Goal: Information Seeking & Learning: Learn about a topic

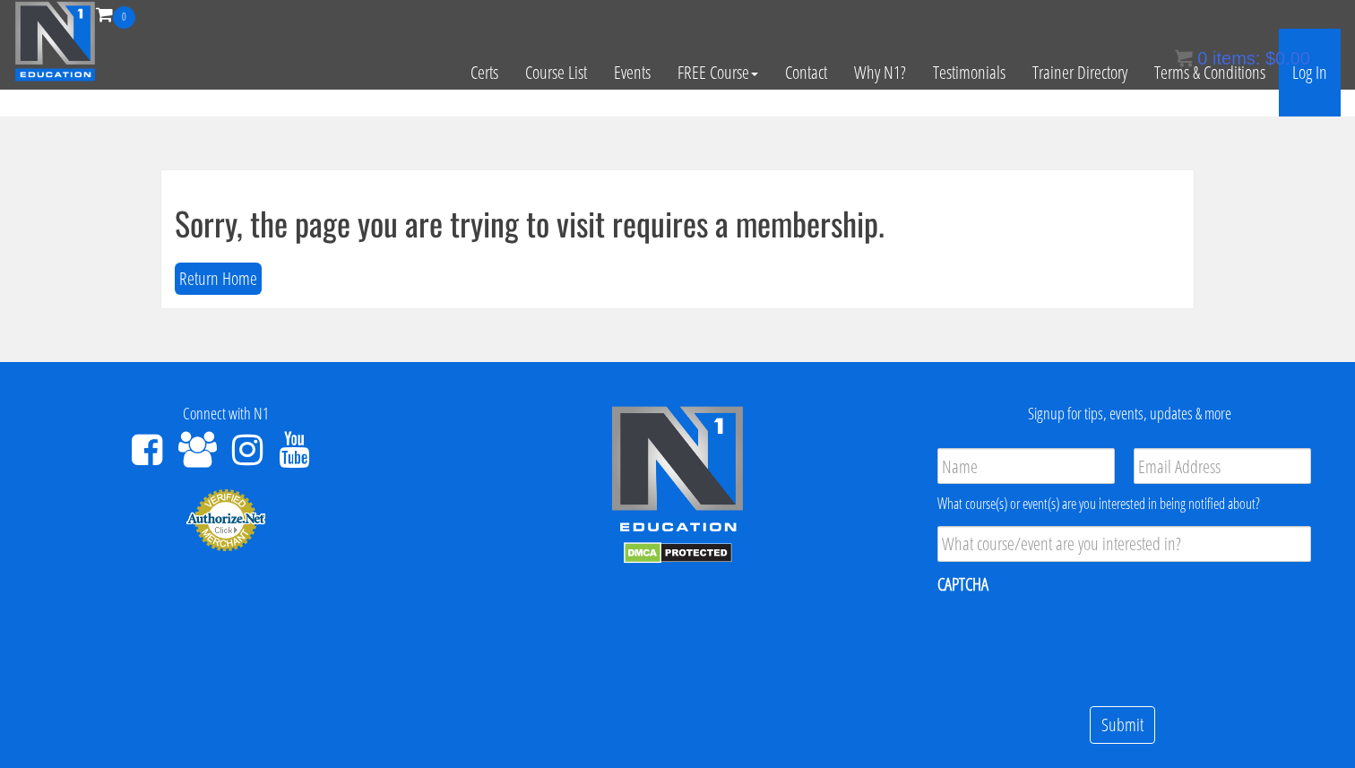
click at [1324, 71] on link "Log In" at bounding box center [1310, 73] width 62 height 88
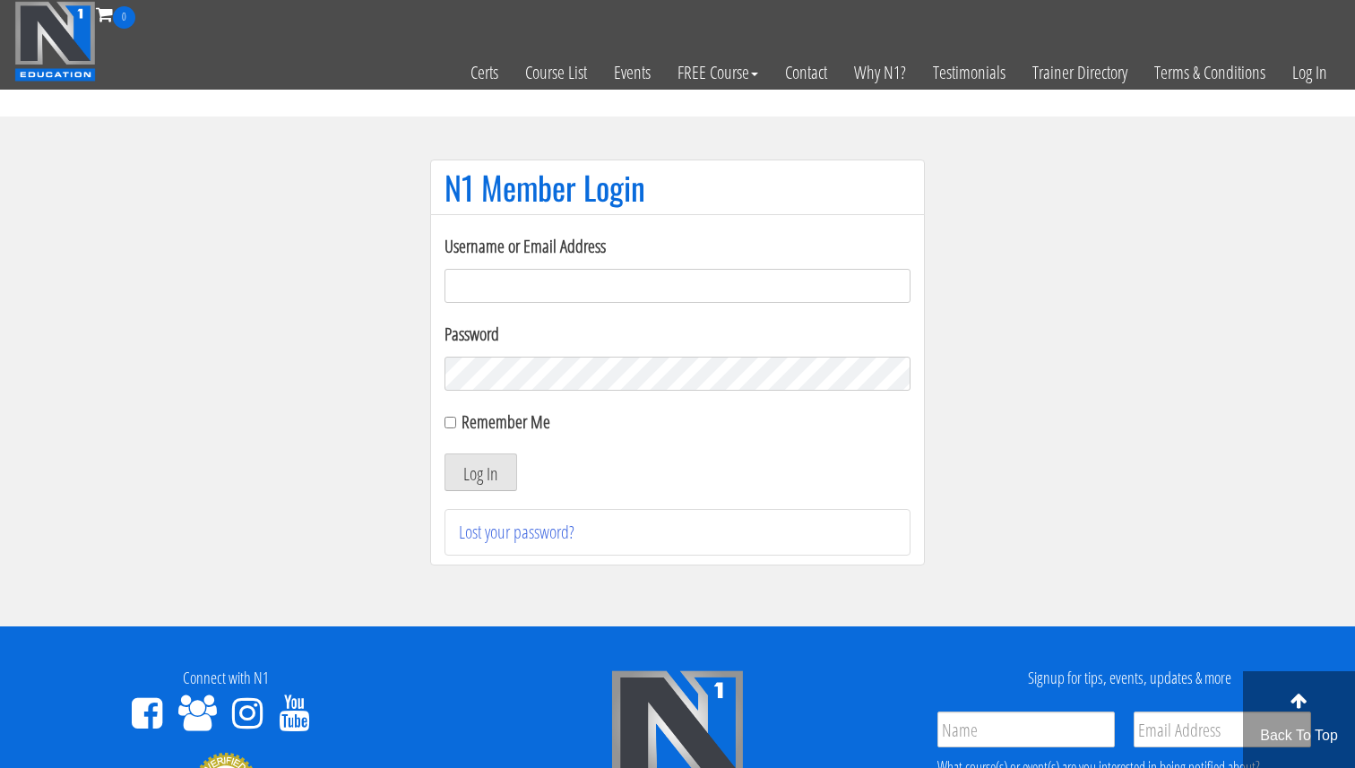
type input "Valerioacri@gmail.com"
click at [450, 424] on input "Remember Me" at bounding box center [451, 423] width 12 height 12
checkbox input "true"
click at [478, 473] on button "Log In" at bounding box center [481, 473] width 73 height 38
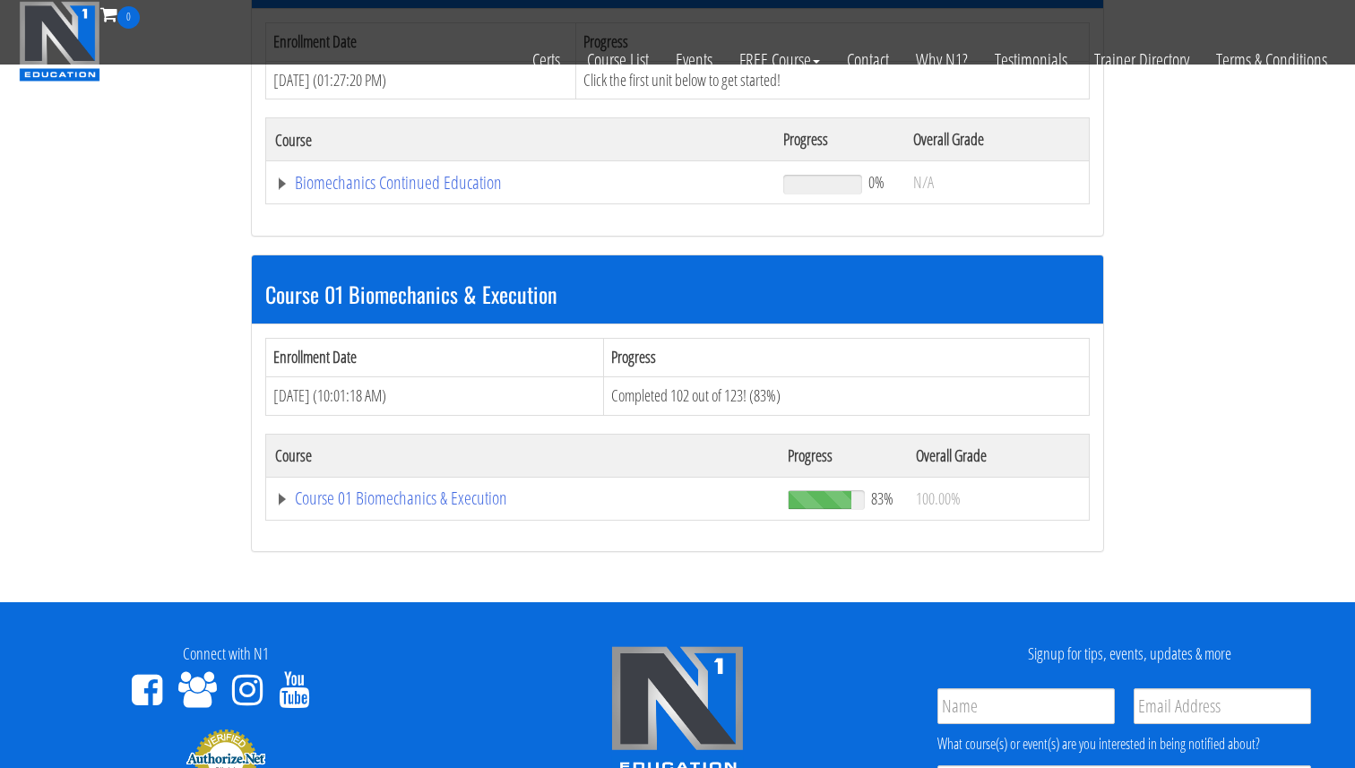
scroll to position [356, 0]
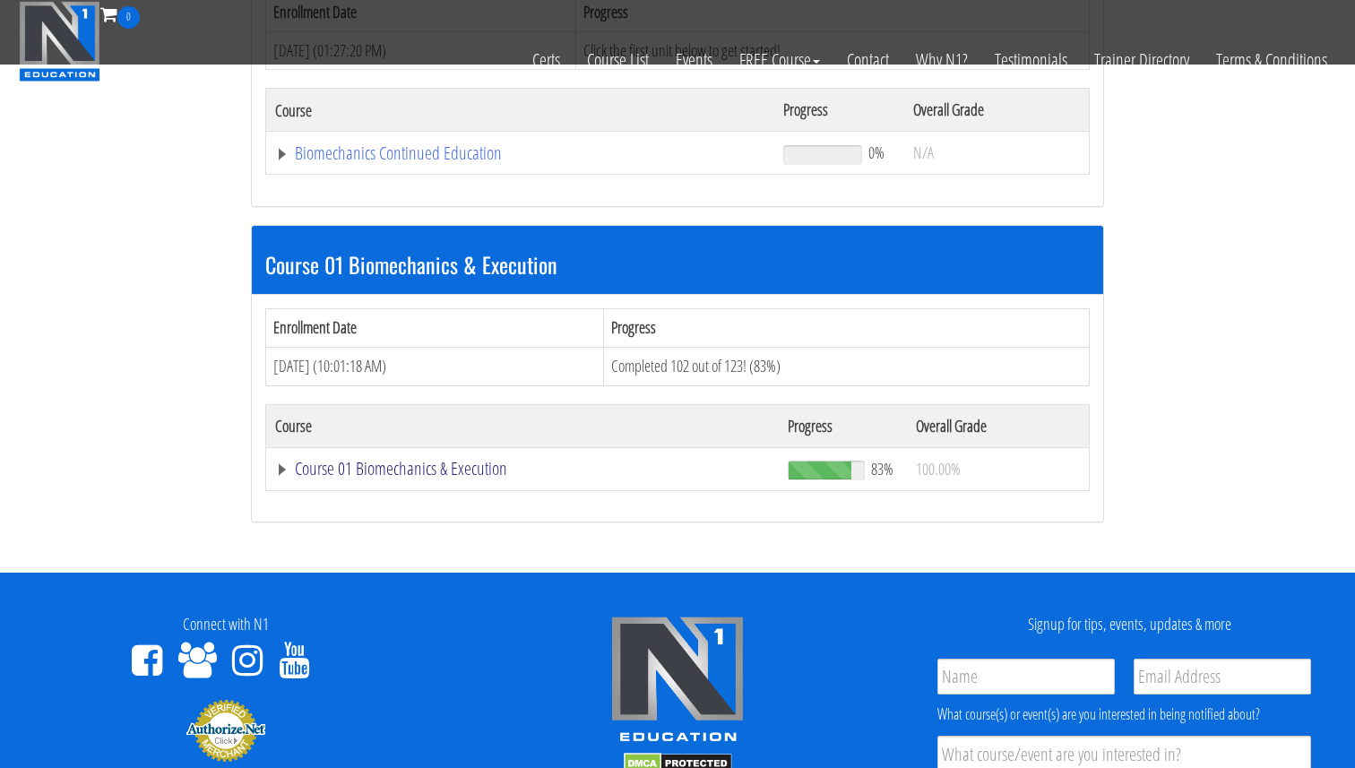
click at [481, 162] on link "Course 01 Biomechanics & Execution" at bounding box center [520, 153] width 490 height 18
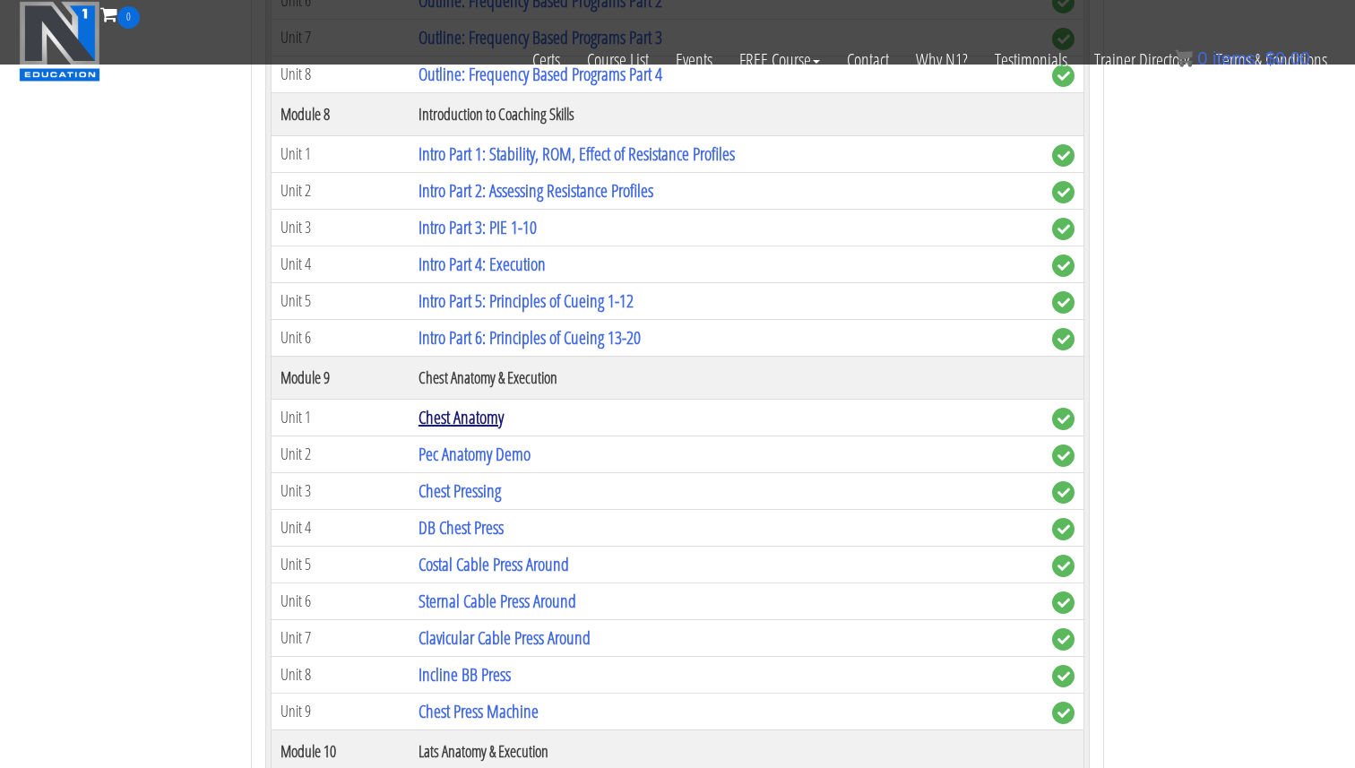
scroll to position [2955, 0]
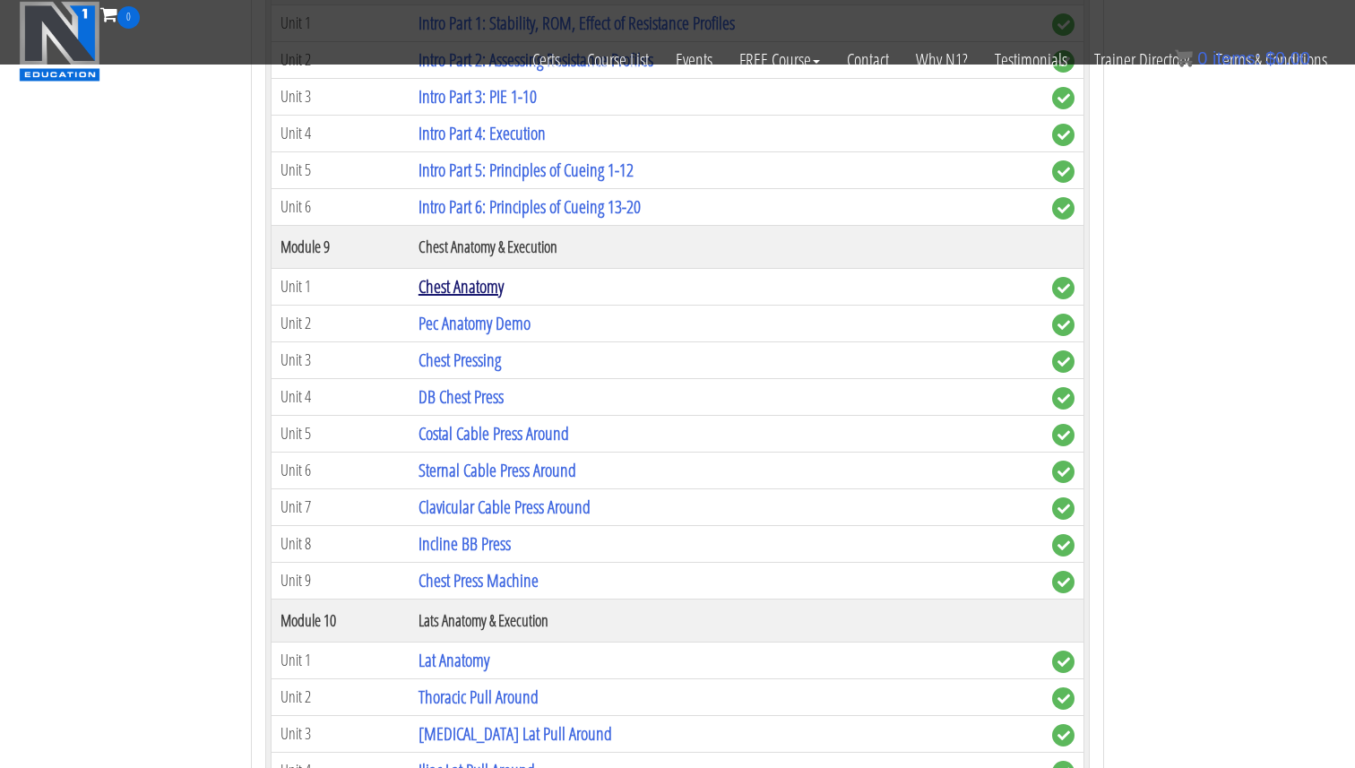
click at [462, 284] on link "Chest Anatomy" at bounding box center [461, 286] width 85 height 24
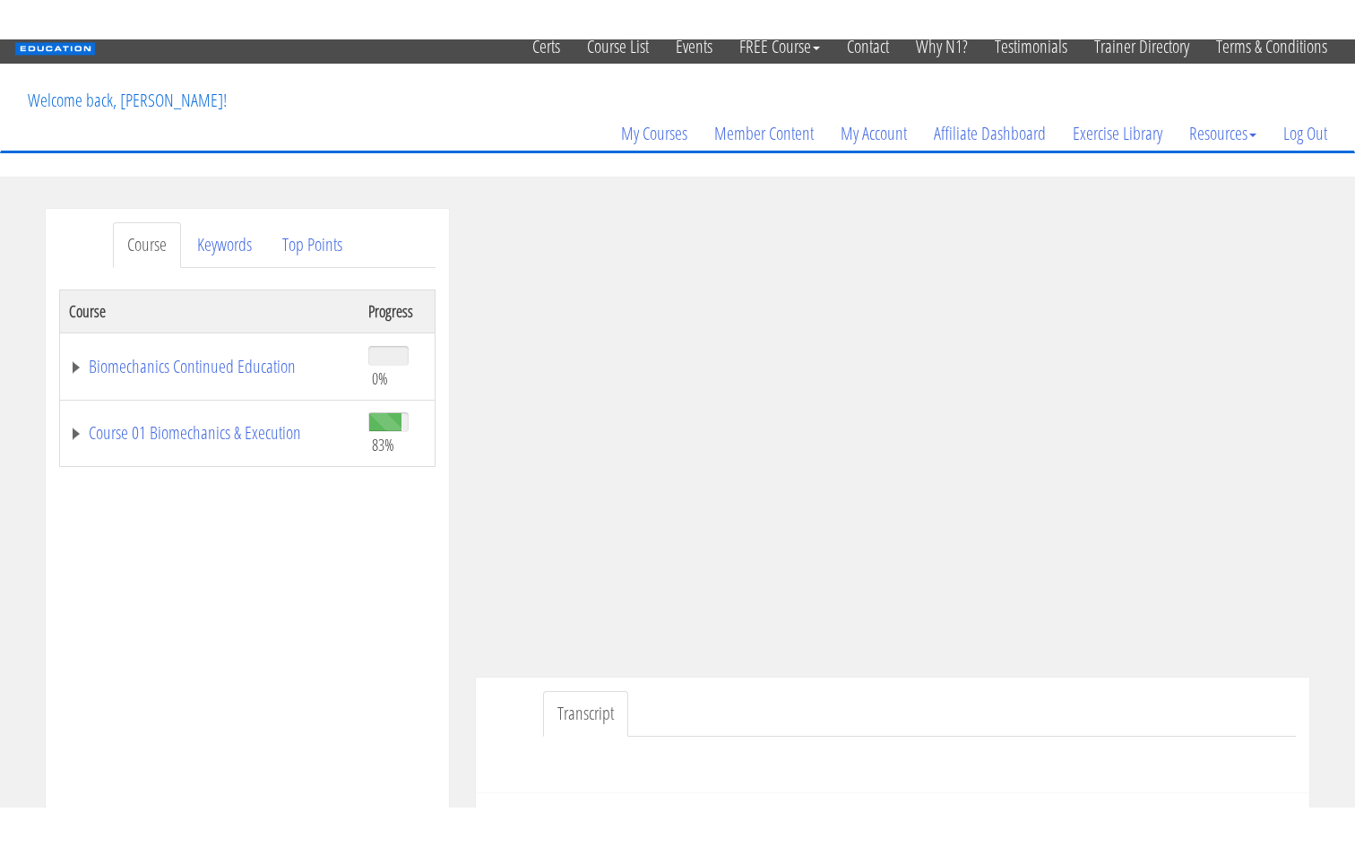
scroll to position [44, 0]
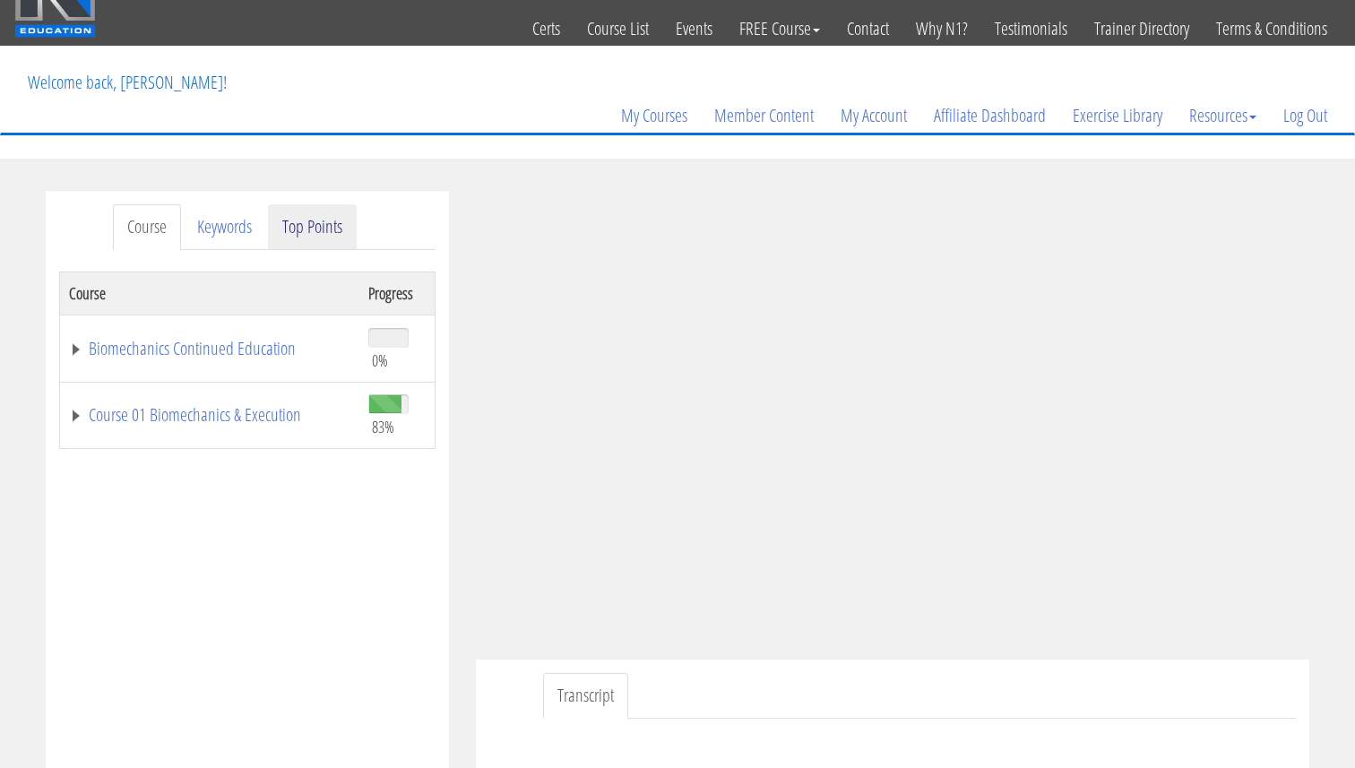
click at [296, 229] on link "Top Points" at bounding box center [312, 227] width 89 height 46
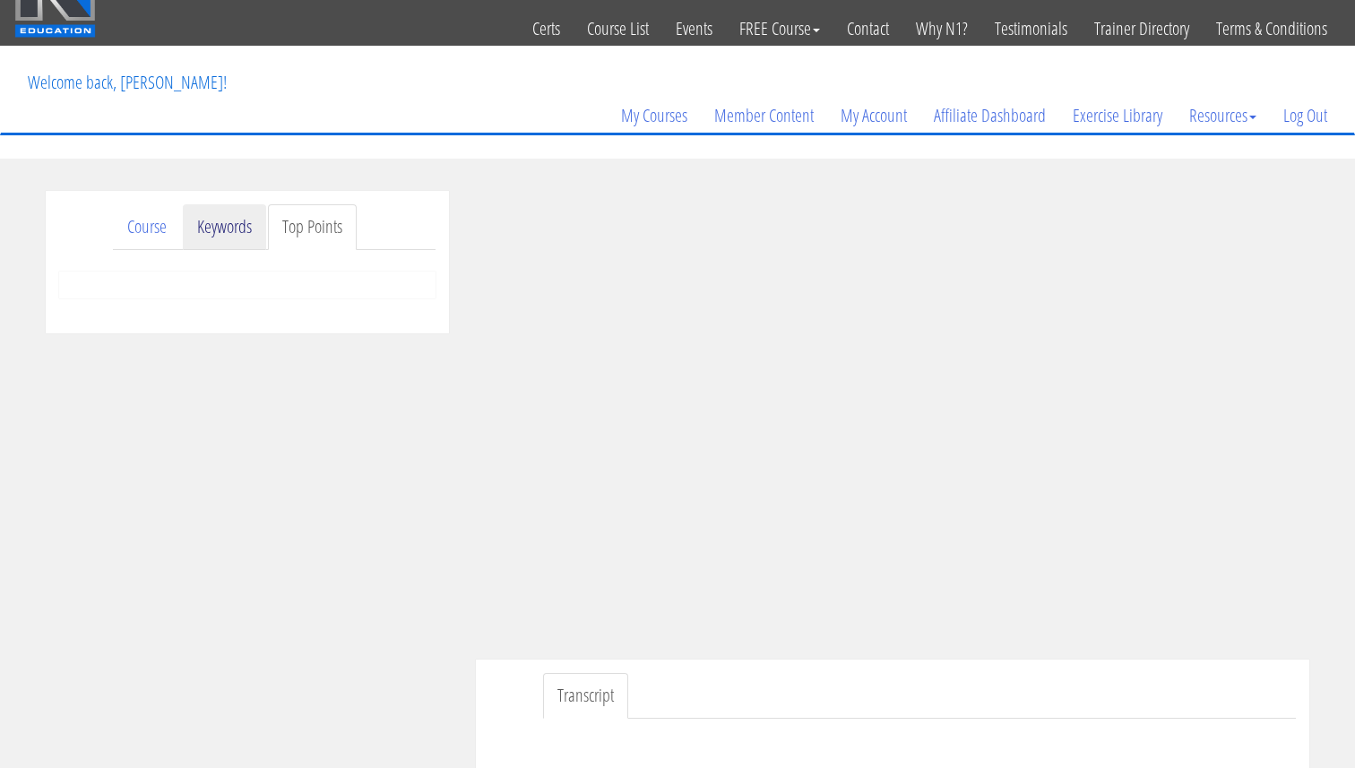
click at [233, 235] on link "Keywords" at bounding box center [224, 227] width 83 height 46
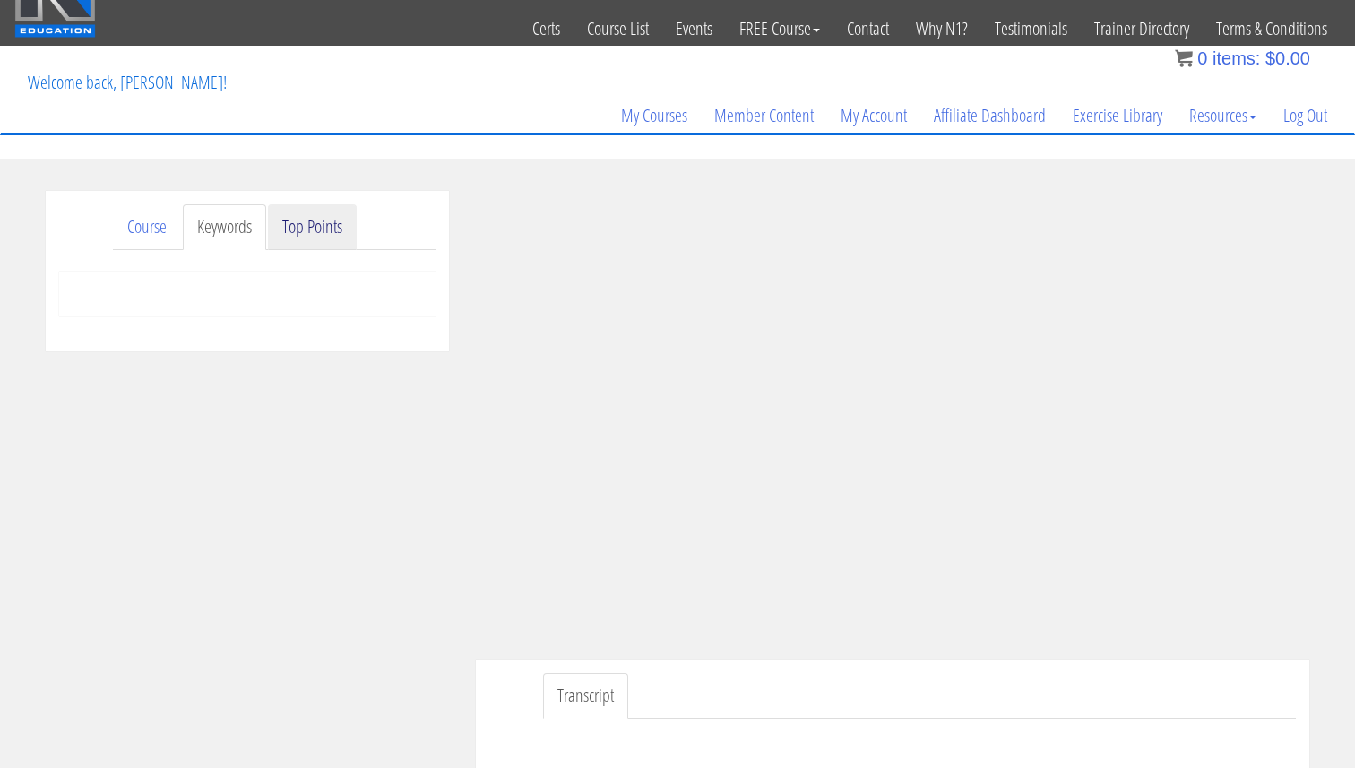
click at [333, 232] on link "Top Points" at bounding box center [312, 227] width 89 height 46
